Goal: Entertainment & Leisure: Browse casually

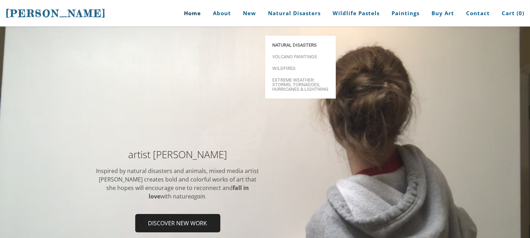
click at [293, 43] on span "Natural Disasters" at bounding box center [300, 45] width 56 height 5
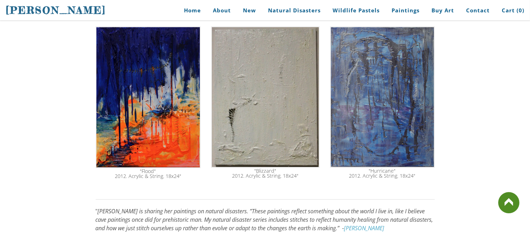
scroll to position [471, 0]
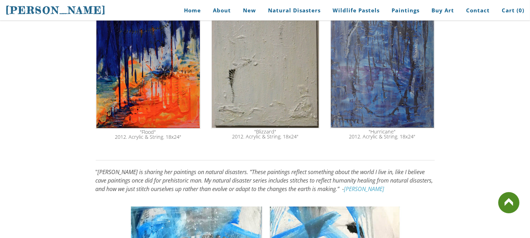
click at [204, 178] on em "Stephanie Peters is sharing her paintings on natural disasters. ”These painting…" at bounding box center [265, 180] width 338 height 25
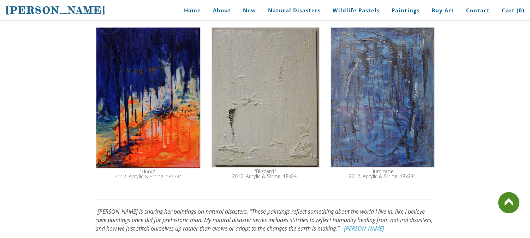
scroll to position [431, 0]
click at [173, 132] on img at bounding box center [148, 97] width 105 height 142
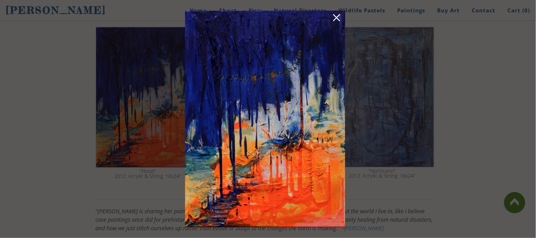
click at [334, 15] on link at bounding box center [337, 18] width 10 height 11
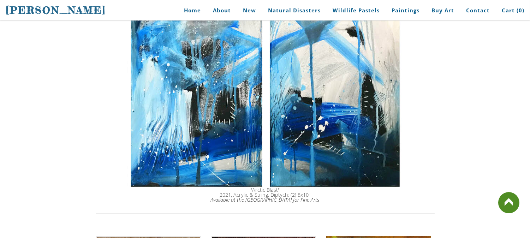
scroll to position [706, 0]
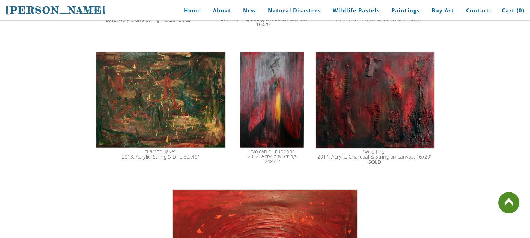
scroll to position [1024, 0]
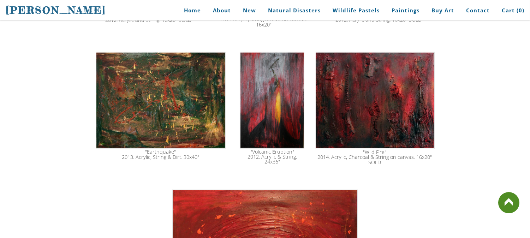
click at [128, 99] on img at bounding box center [161, 100] width 130 height 97
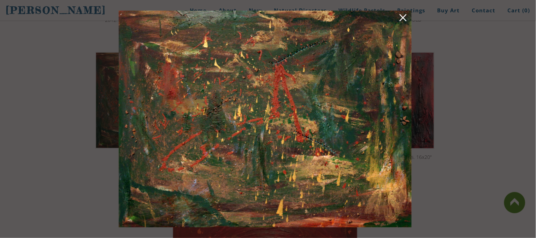
click at [400, 18] on link at bounding box center [403, 18] width 10 height 11
